Goal: Find specific page/section

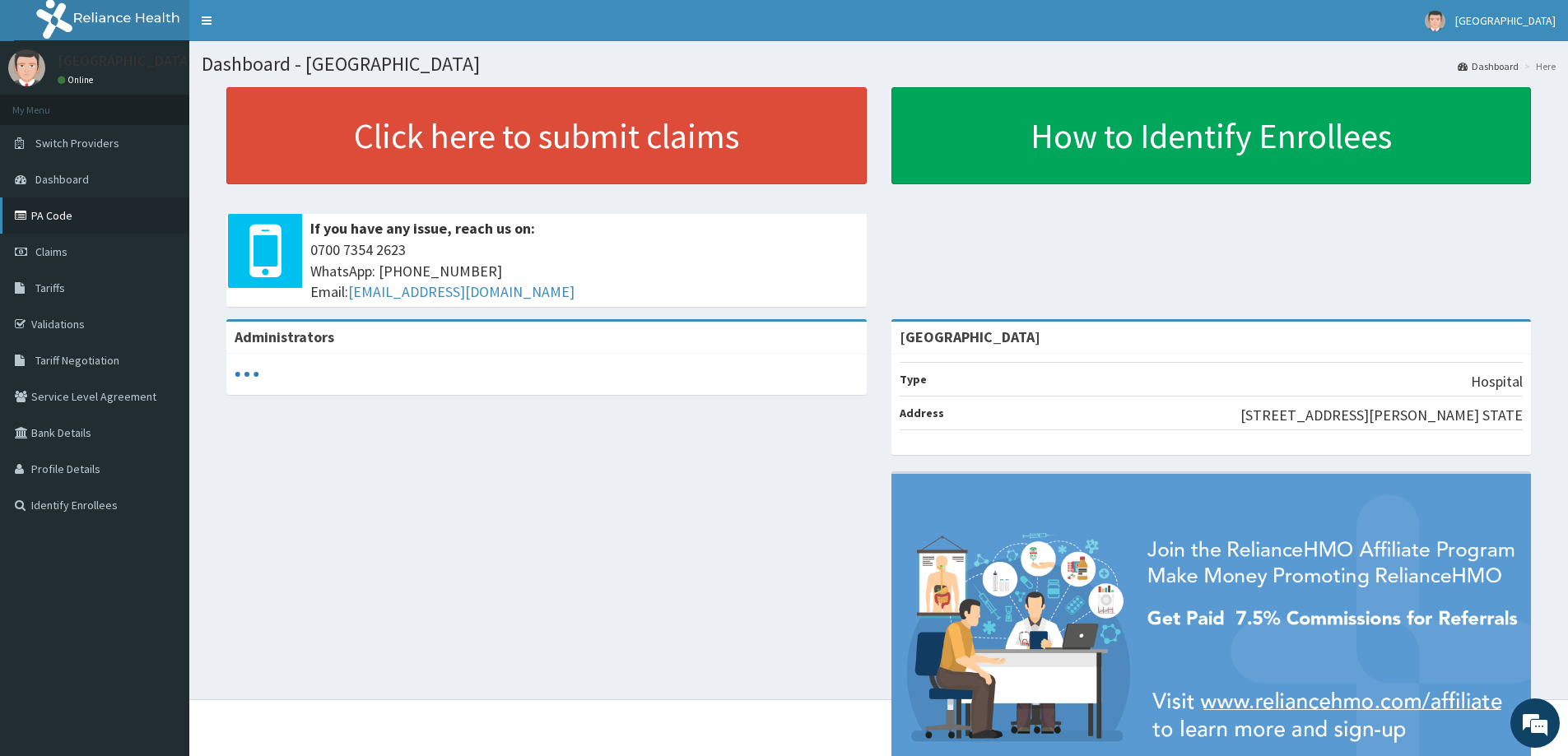
click at [73, 213] on link "PA Code" at bounding box center [94, 215] width 189 height 36
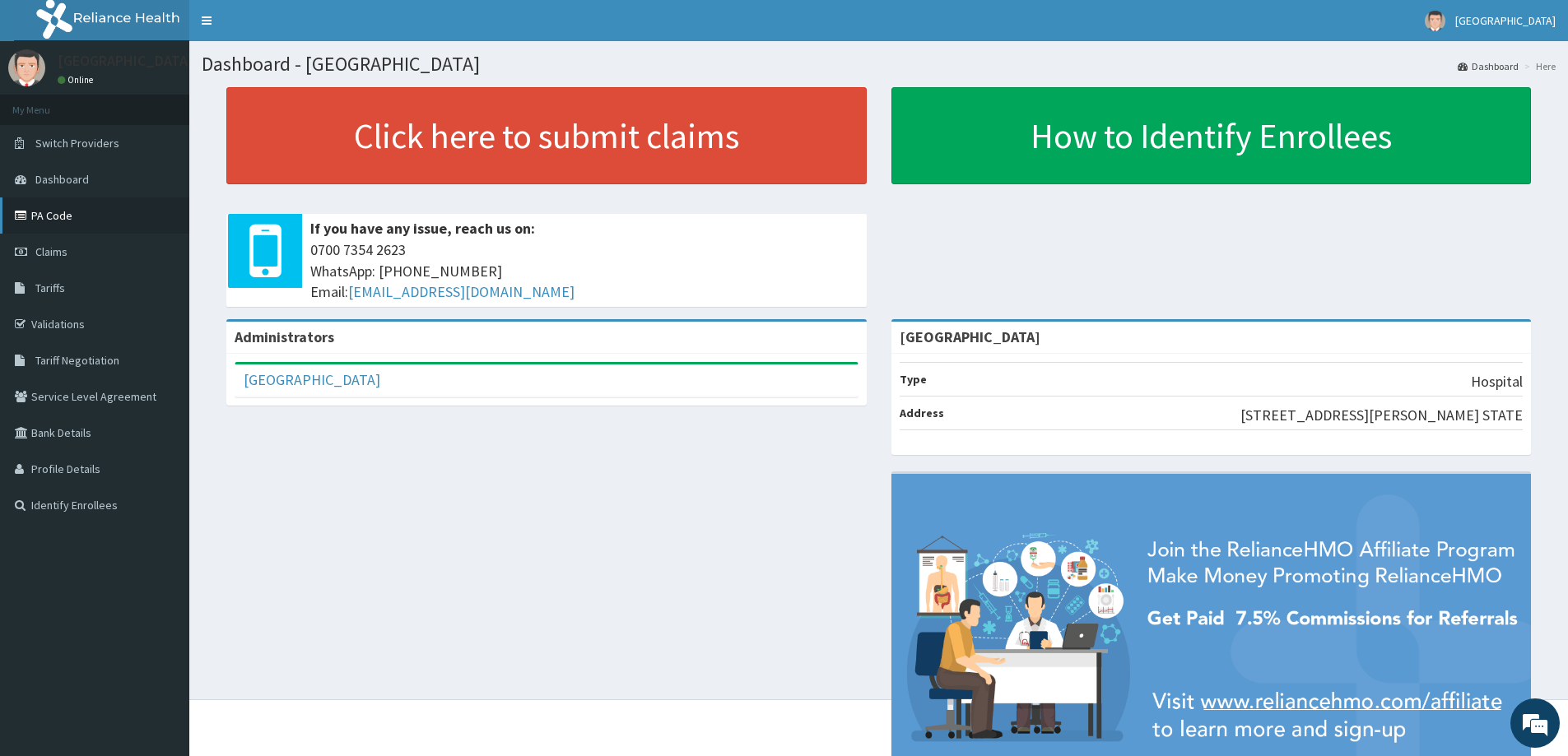
click at [70, 212] on link "PA Code" at bounding box center [94, 215] width 189 height 36
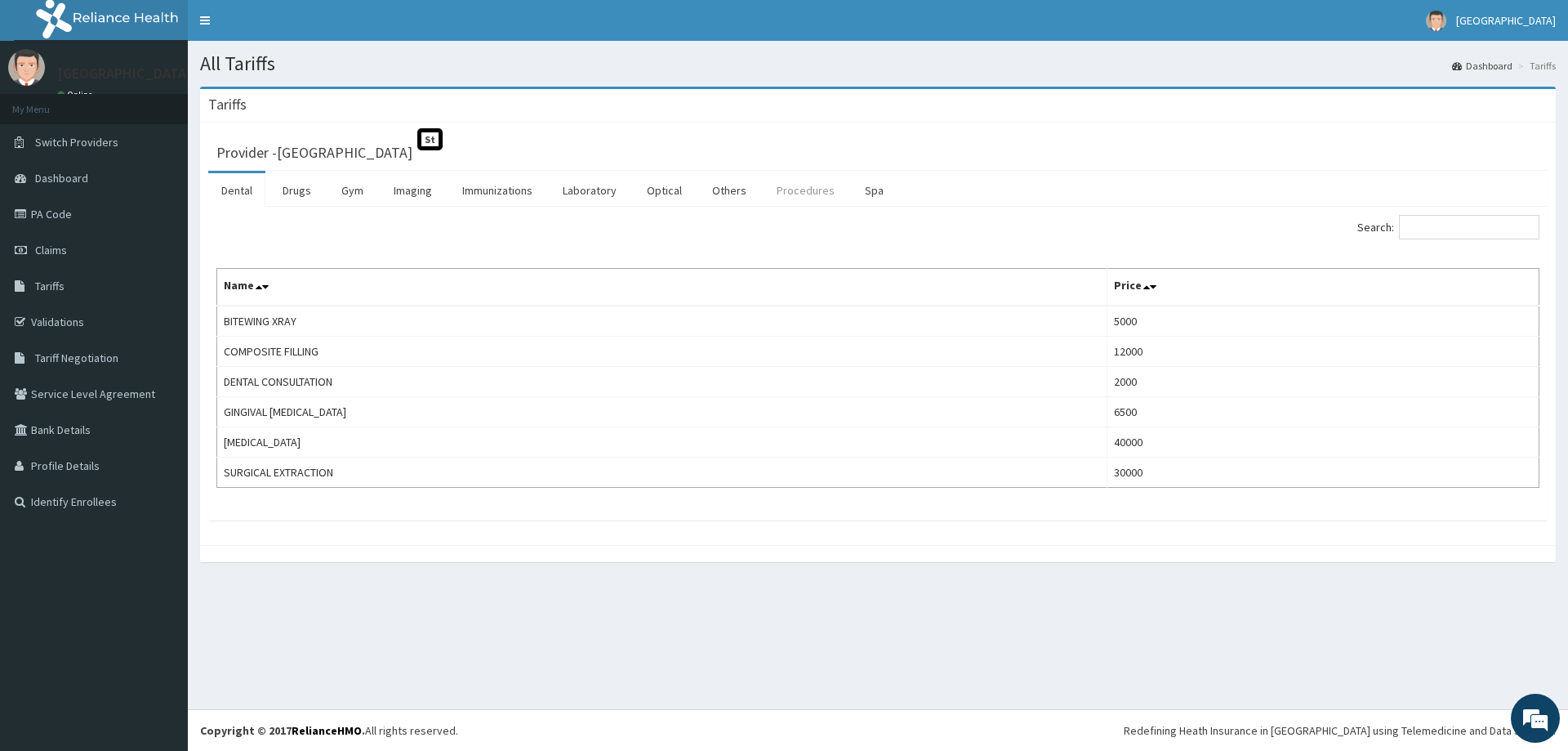
click at [797, 190] on link "Procedures" at bounding box center [805, 190] width 84 height 35
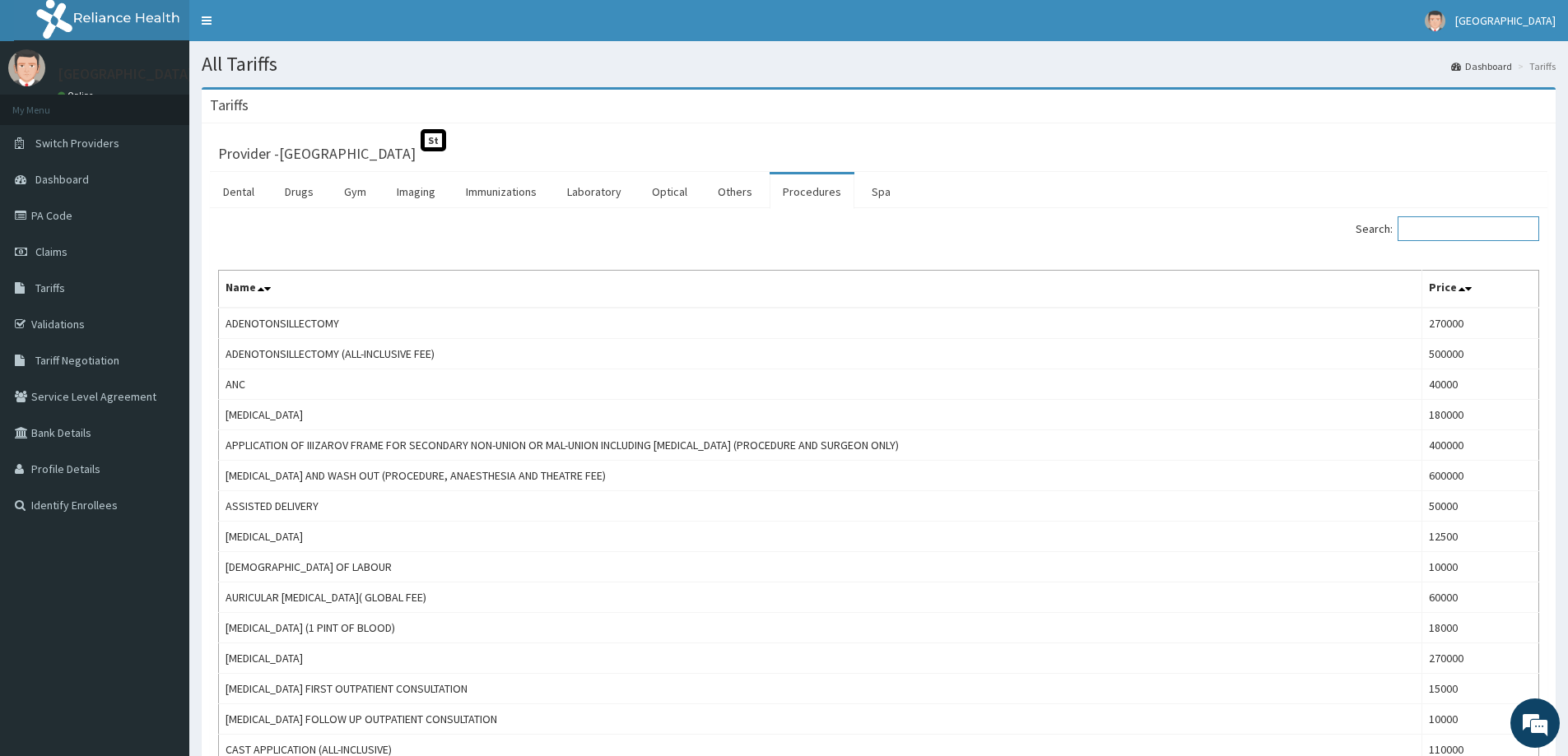
click at [1459, 226] on input "Search:" at bounding box center [1469, 228] width 142 height 25
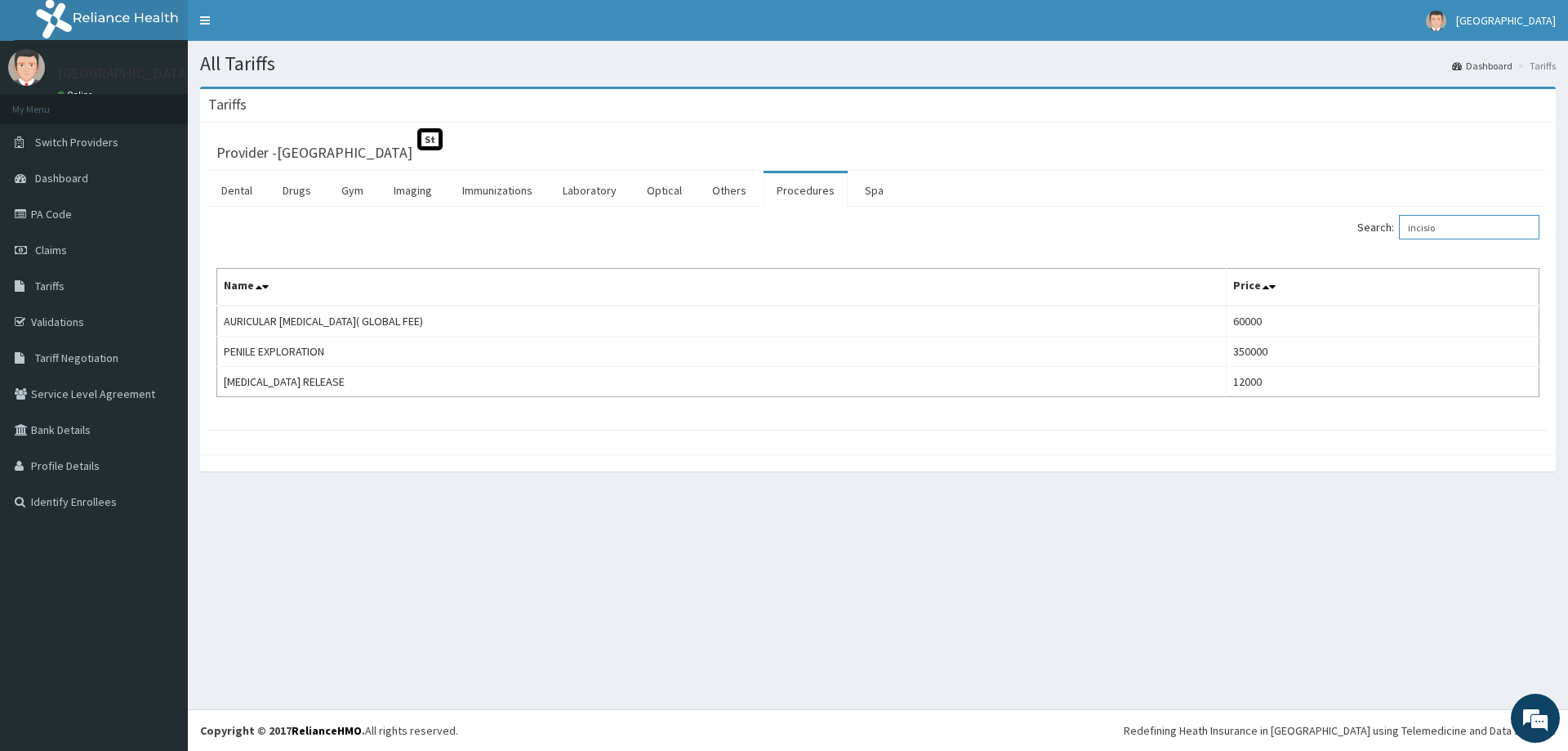
type input "incisio"
click at [1321, 159] on div "Provider - Meridian Hospital St" at bounding box center [878, 150] width 1323 height 23
click at [1351, 563] on div "All Tariffs Dashboard Tariffs Tariffs Provider - Meridian Hospital St Dental Dr…" at bounding box center [878, 375] width 1381 height 669
click at [90, 362] on span "Tariff Negotiation" at bounding box center [76, 358] width 83 height 15
